Goal: Task Accomplishment & Management: Manage account settings

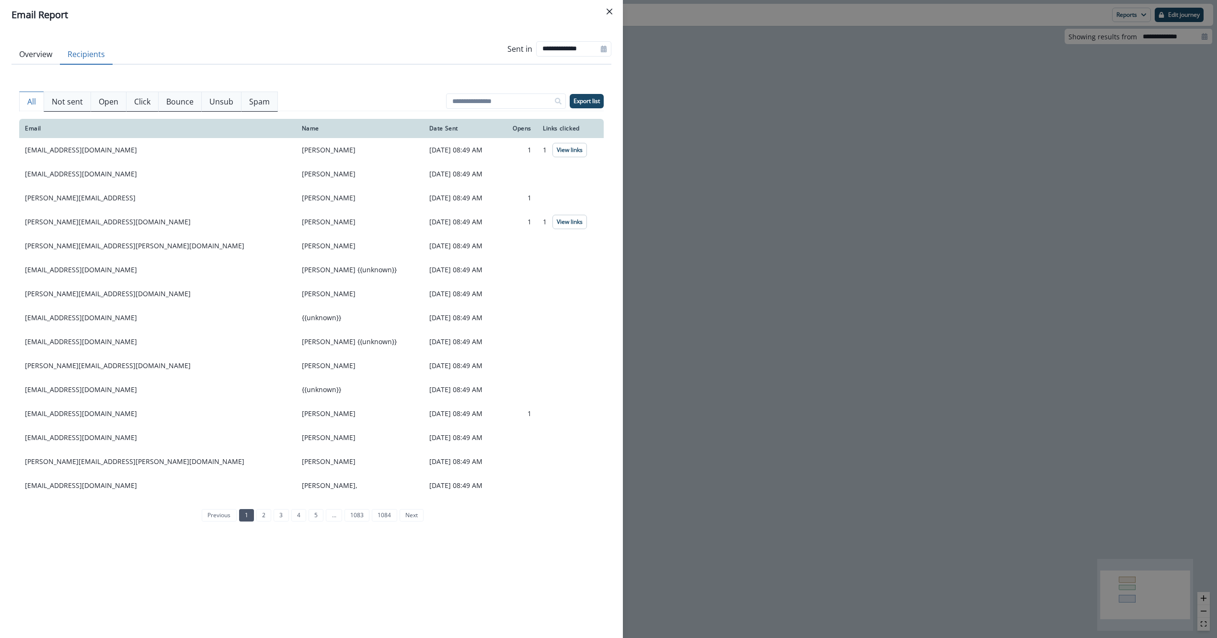
click at [618, 5] on header "Email Report" at bounding box center [311, 15] width 623 height 30
click at [614, 5] on button "Close" at bounding box center [609, 11] width 15 height 15
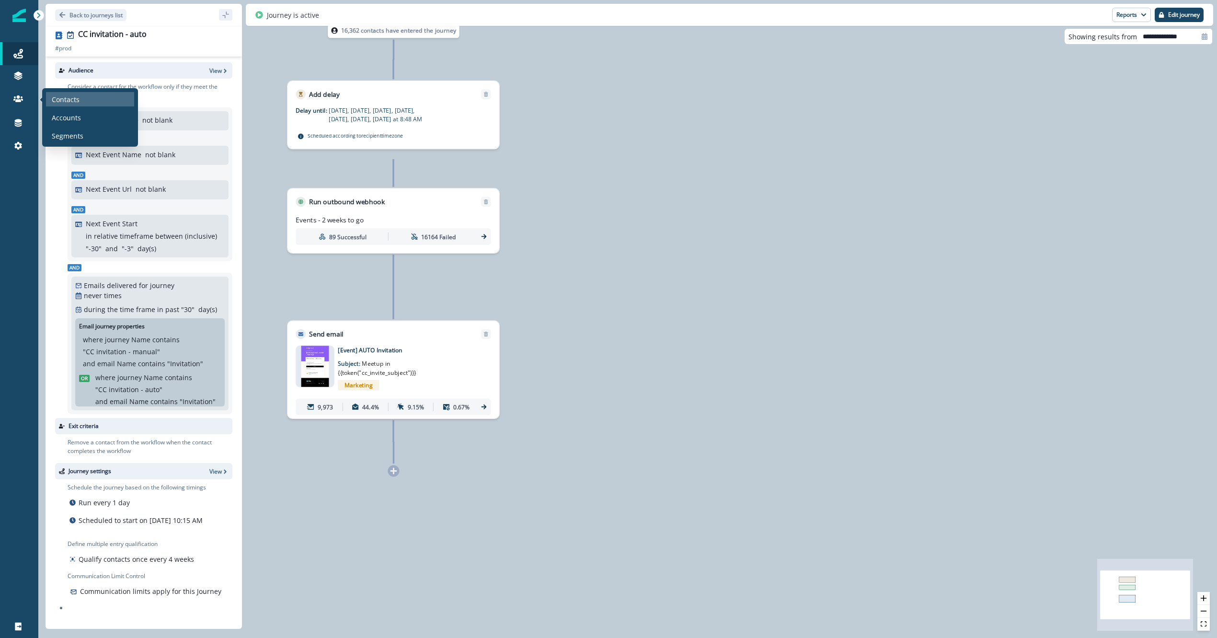
click at [63, 103] on p "Contacts" at bounding box center [66, 99] width 28 height 10
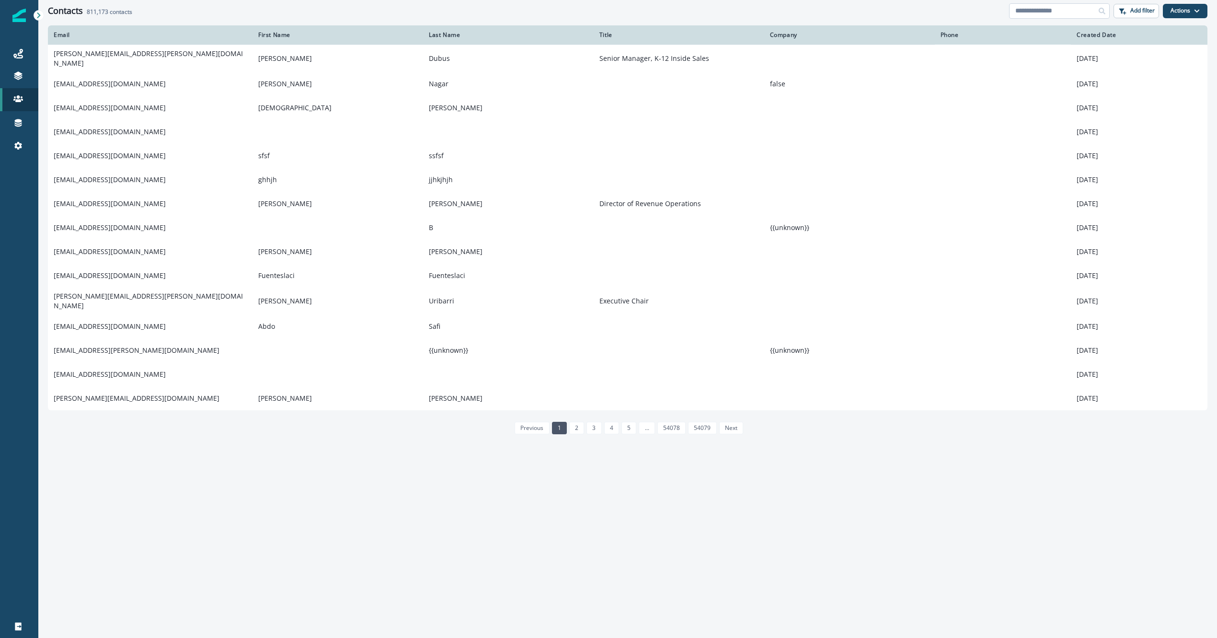
click at [1072, 11] on input at bounding box center [1059, 10] width 101 height 15
paste input "**********"
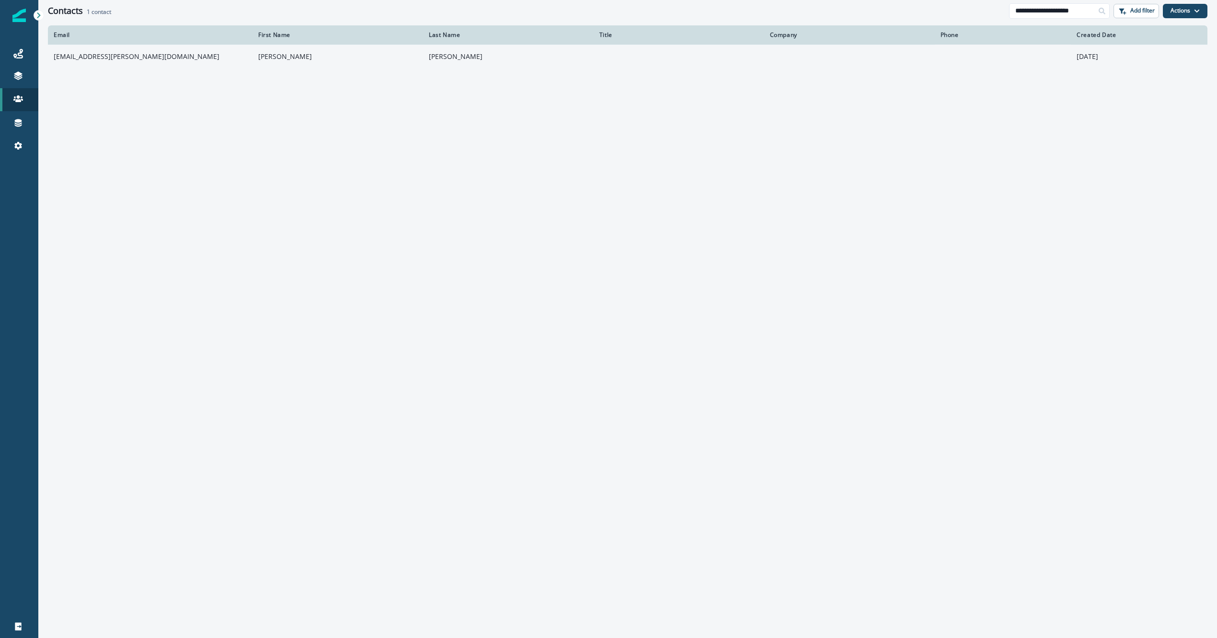
type input "**********"
click at [121, 64] on td "[EMAIL_ADDRESS][PERSON_NAME][DOMAIN_NAME]" at bounding box center [150, 57] width 205 height 24
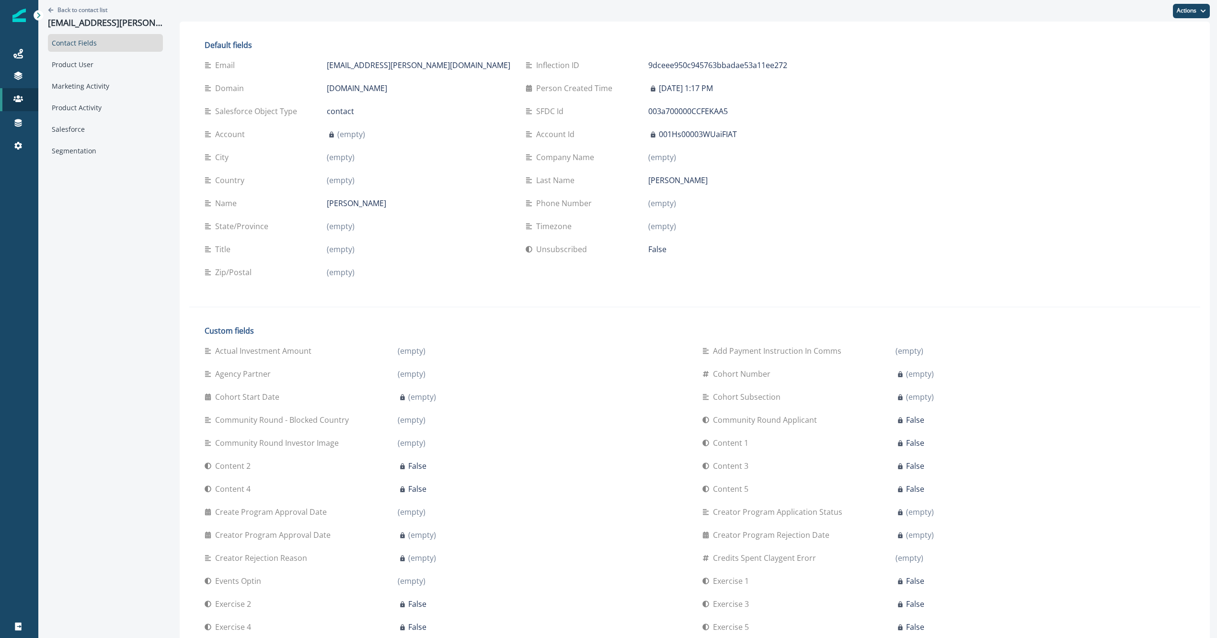
click at [648, 248] on p "False" at bounding box center [657, 249] width 18 height 12
click at [1190, 6] on button "Actions" at bounding box center [1191, 11] width 37 height 14
click at [1114, 32] on button "Edit" at bounding box center [1156, 34] width 106 height 17
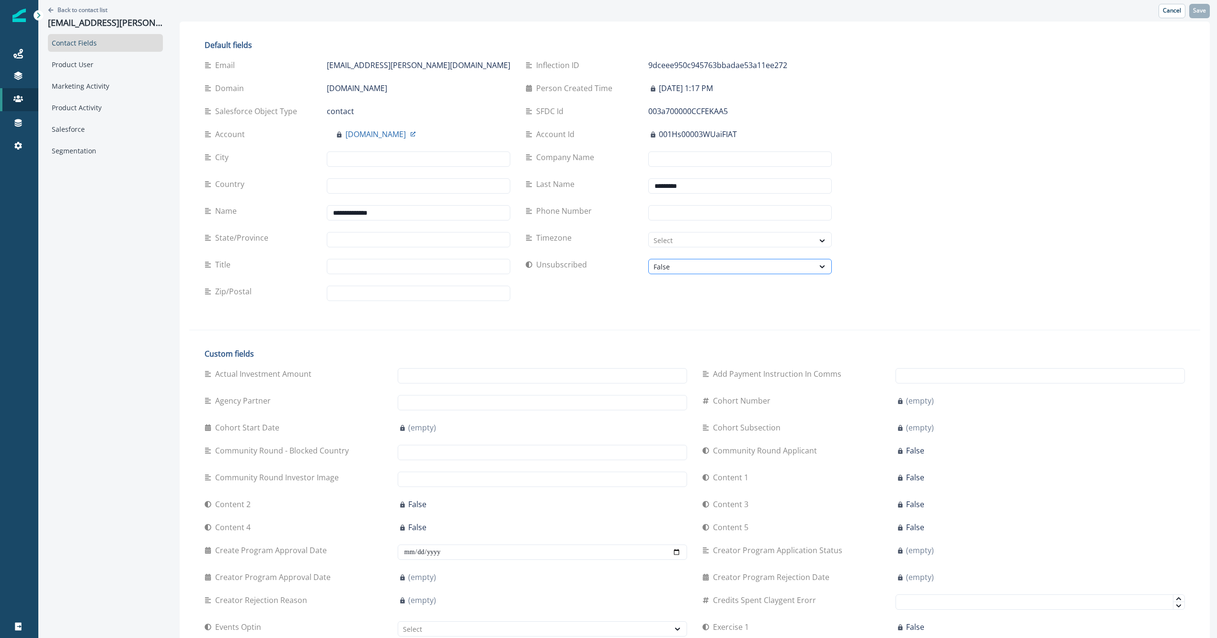
click at [654, 269] on div "False" at bounding box center [732, 267] width 156 height 10
click at [601, 290] on div "True" at bounding box center [613, 289] width 143 height 18
click at [1203, 12] on p "Save" at bounding box center [1199, 10] width 13 height 7
